Goal: Transaction & Acquisition: Purchase product/service

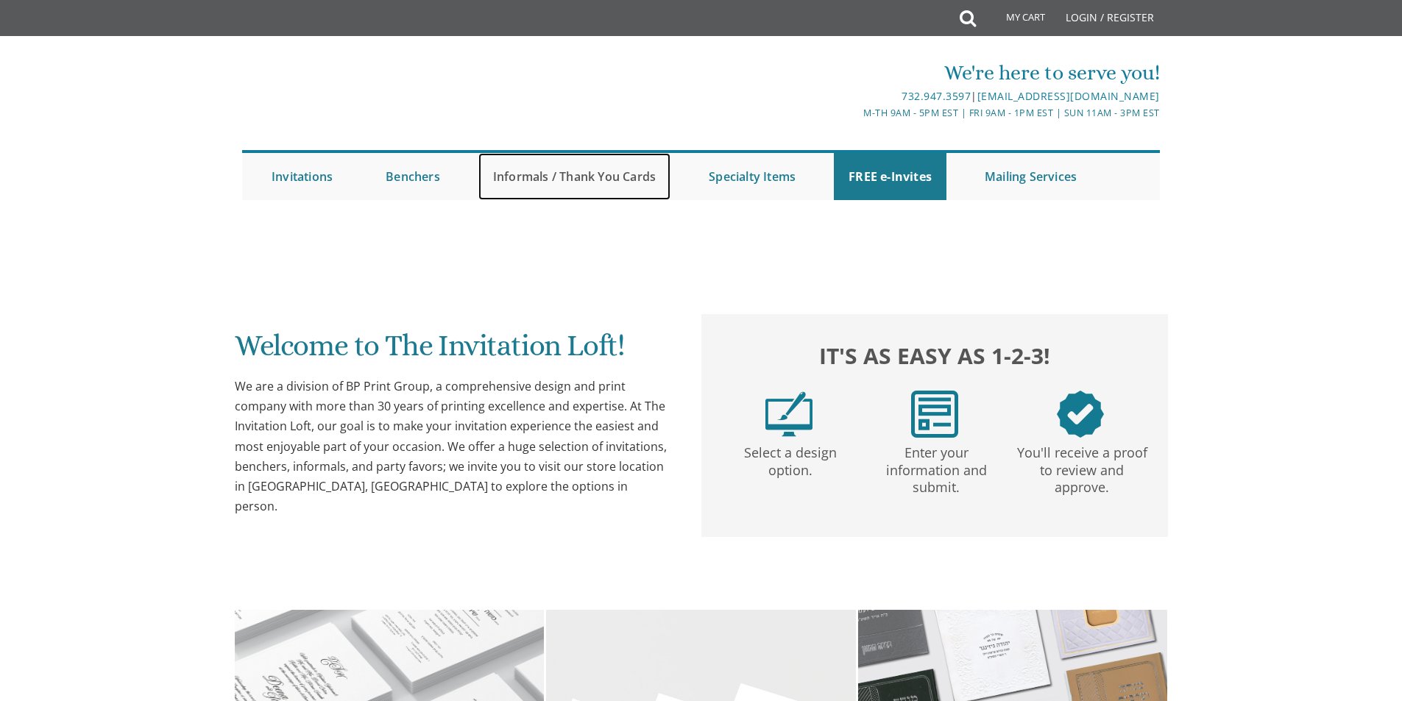
click at [626, 171] on link "Informals / Thank You Cards" at bounding box center [574, 176] width 192 height 47
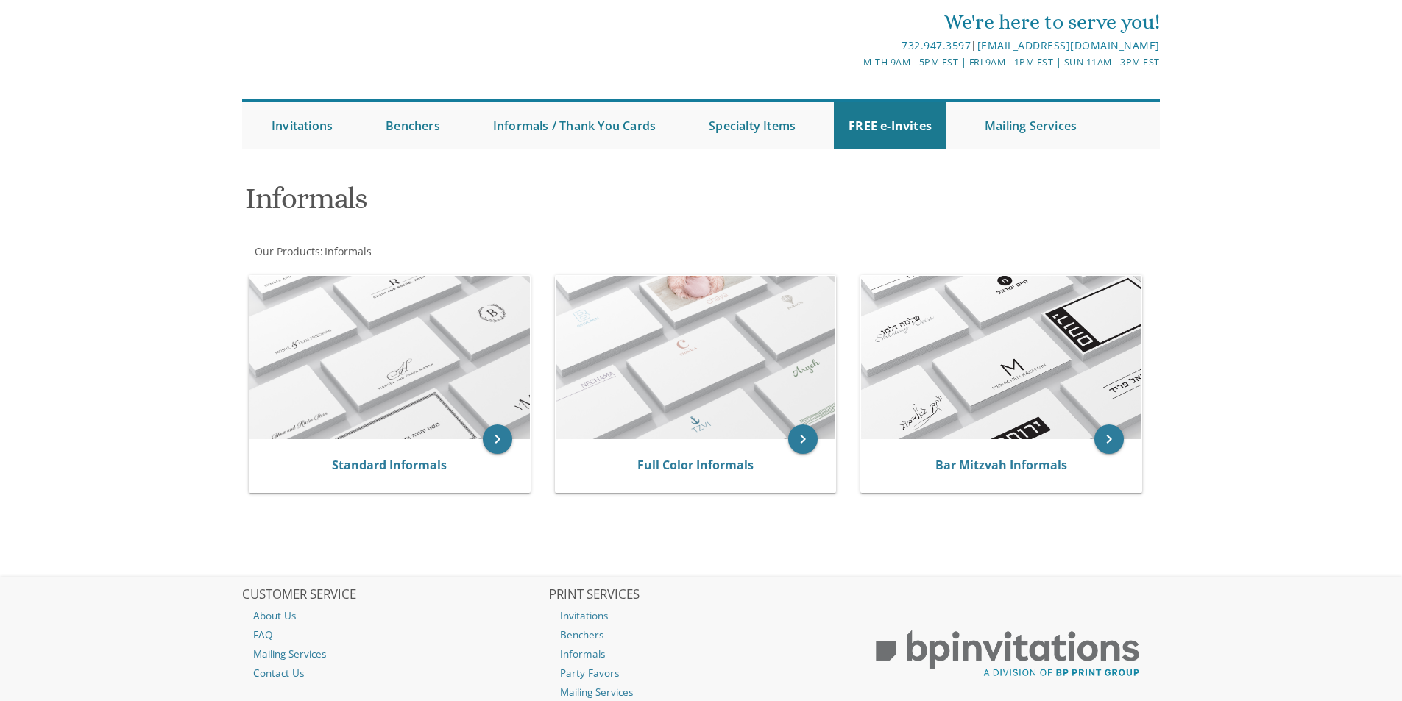
scroll to position [74, 0]
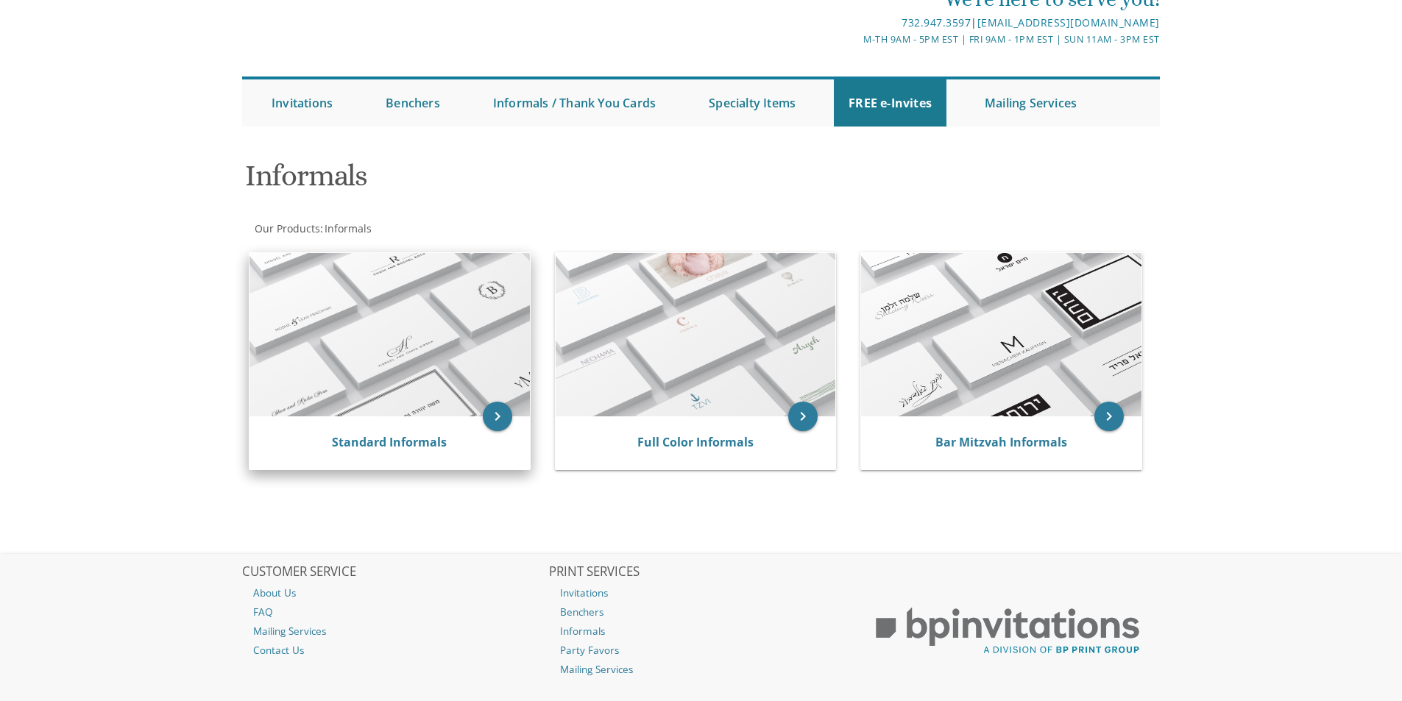
click at [397, 421] on div "Standard Informals" at bounding box center [390, 443] width 280 height 53
click at [491, 417] on icon "keyboard_arrow_right" at bounding box center [497, 416] width 29 height 29
click at [492, 413] on icon "keyboard_arrow_right" at bounding box center [497, 416] width 29 height 29
click at [424, 395] on img at bounding box center [390, 334] width 280 height 163
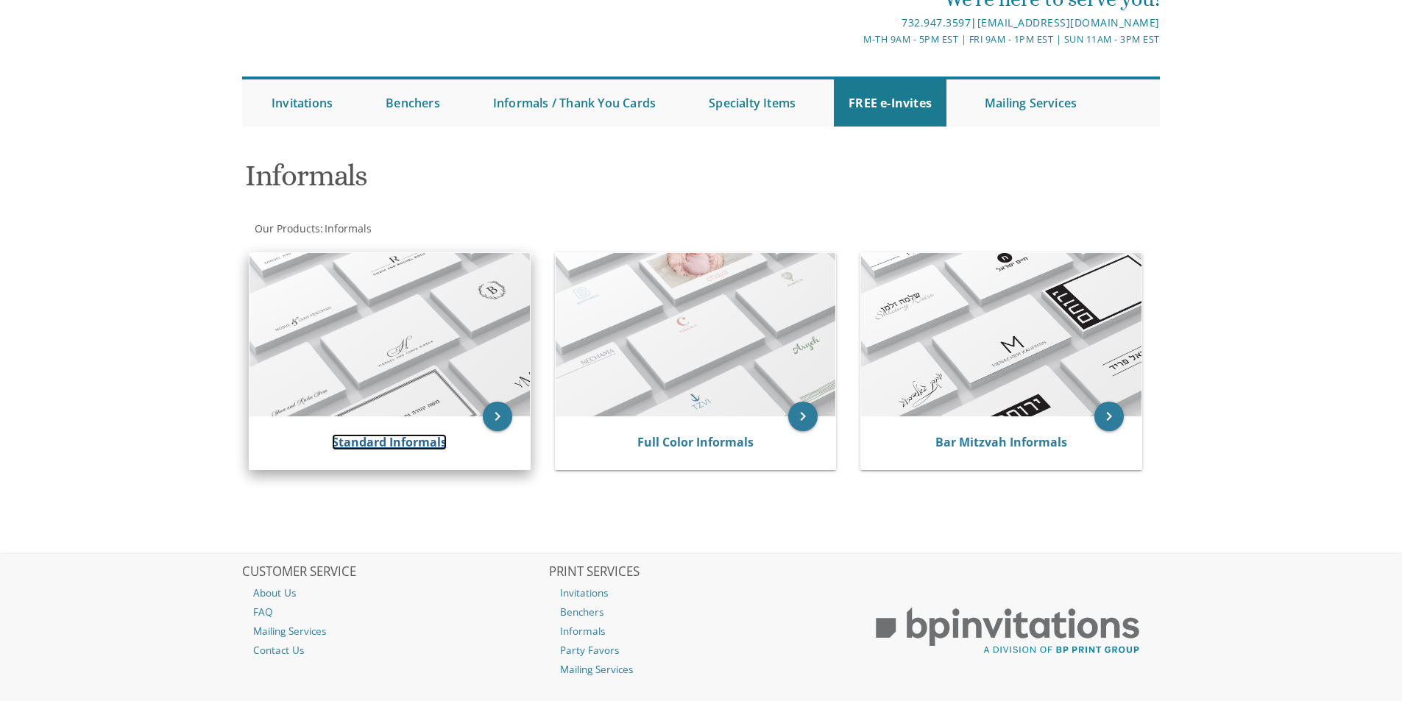
click at [395, 440] on link "Standard Informals" at bounding box center [389, 442] width 115 height 16
click at [422, 447] on link "Standard Informals" at bounding box center [389, 442] width 115 height 16
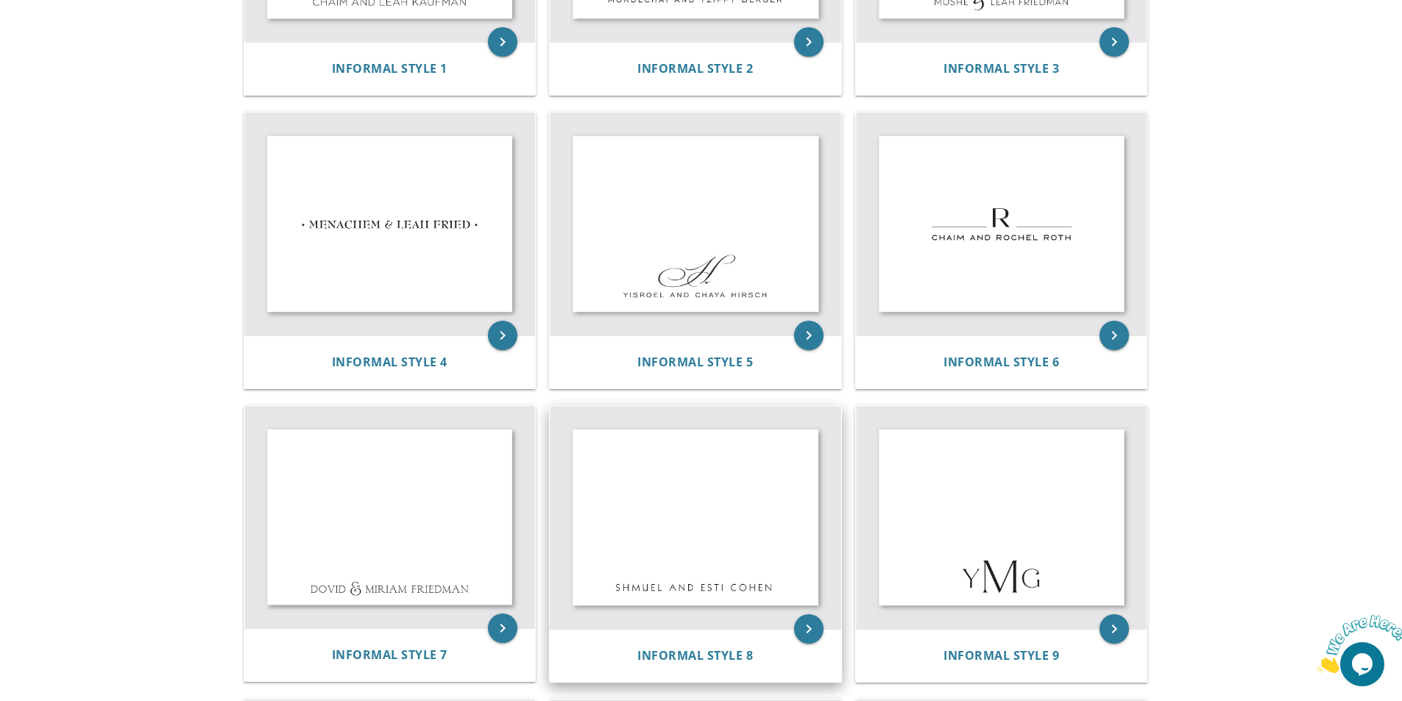
scroll to position [147, 0]
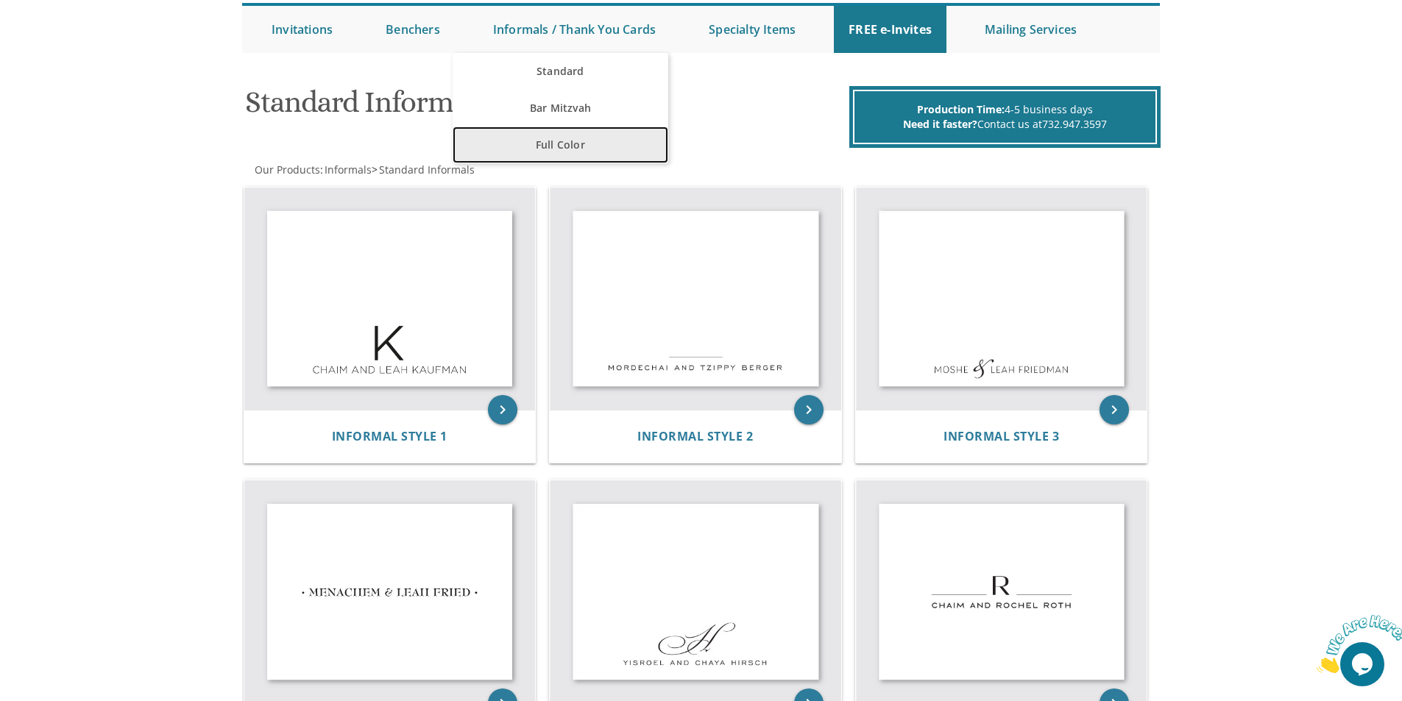
click at [570, 142] on link "Full Color" at bounding box center [561, 145] width 216 height 37
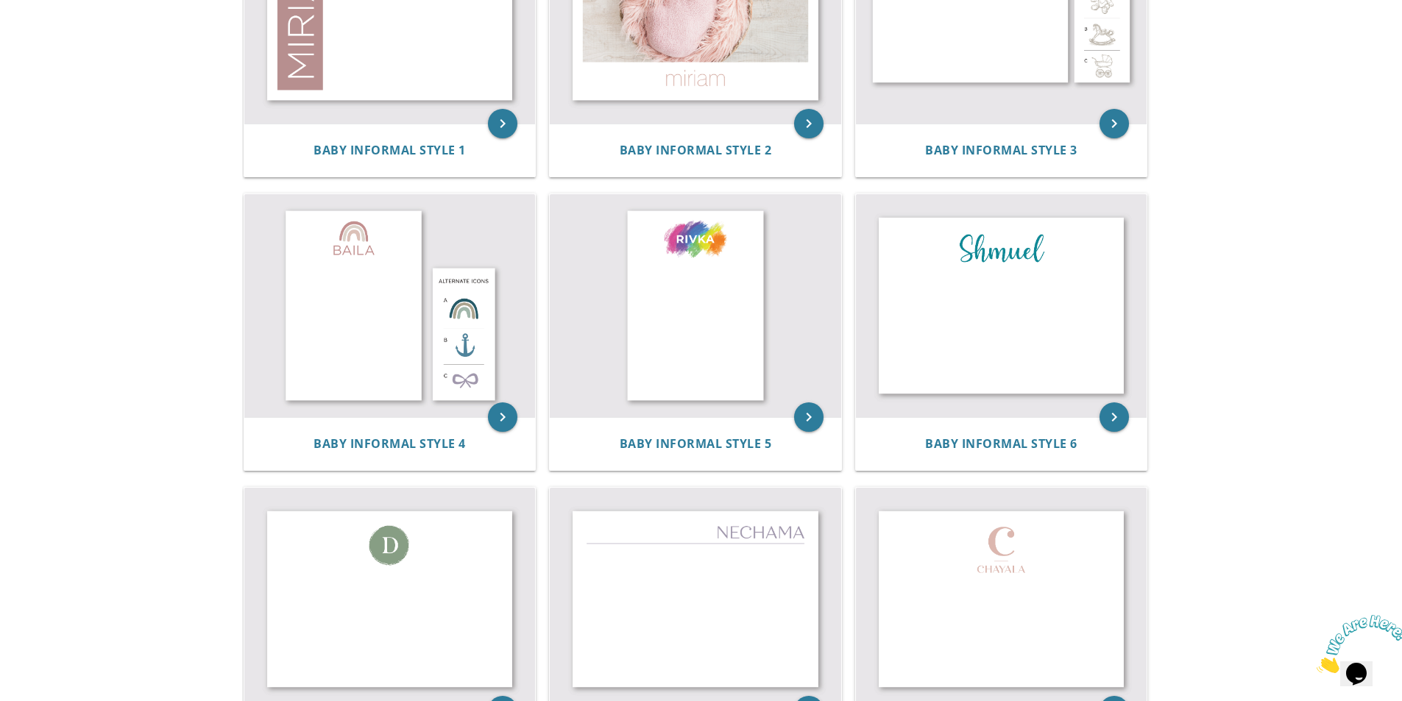
scroll to position [589, 0]
